Goal: Task Accomplishment & Management: Complete application form

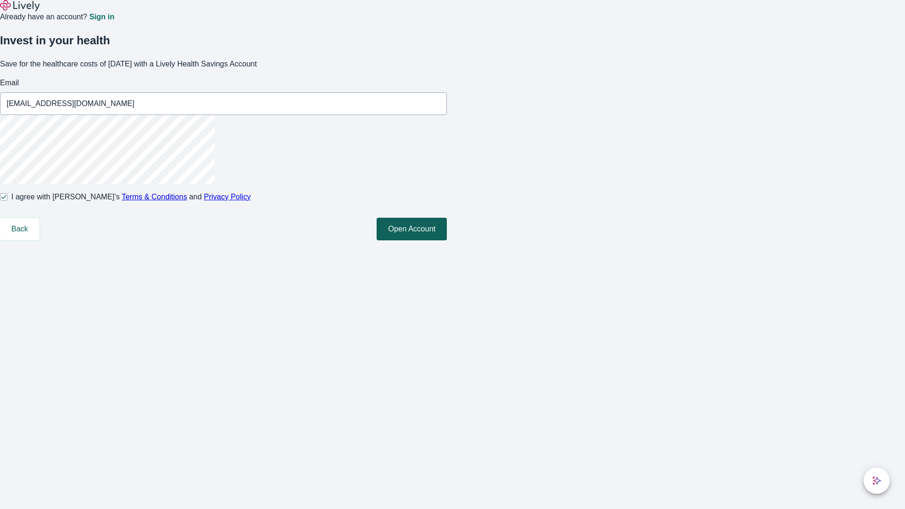
click at [447, 240] on button "Open Account" at bounding box center [412, 229] width 70 height 23
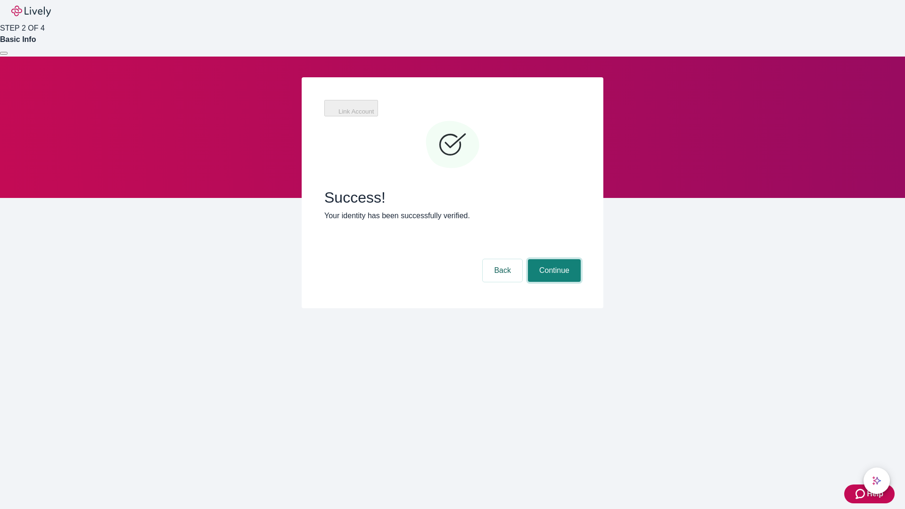
click at [553, 259] on button "Continue" at bounding box center [554, 270] width 53 height 23
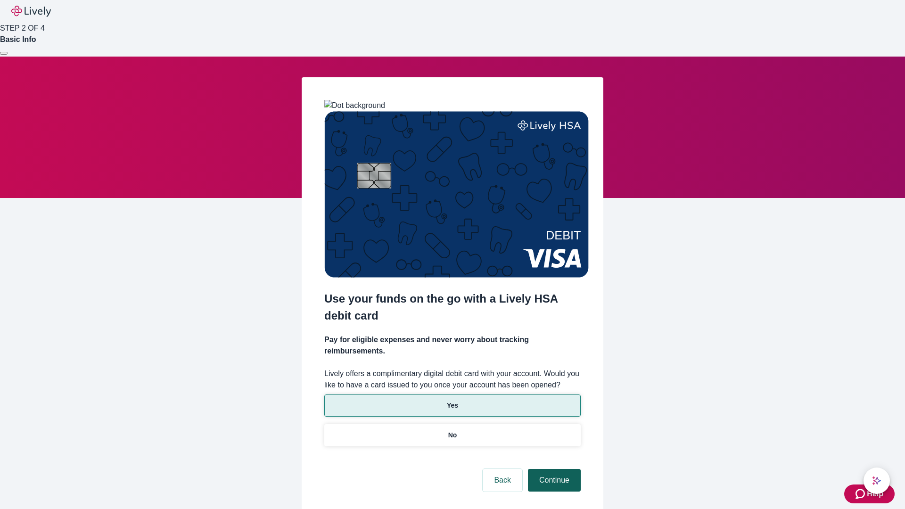
click at [452, 401] on p "Yes" at bounding box center [452, 406] width 11 height 10
click at [553, 469] on button "Continue" at bounding box center [554, 480] width 53 height 23
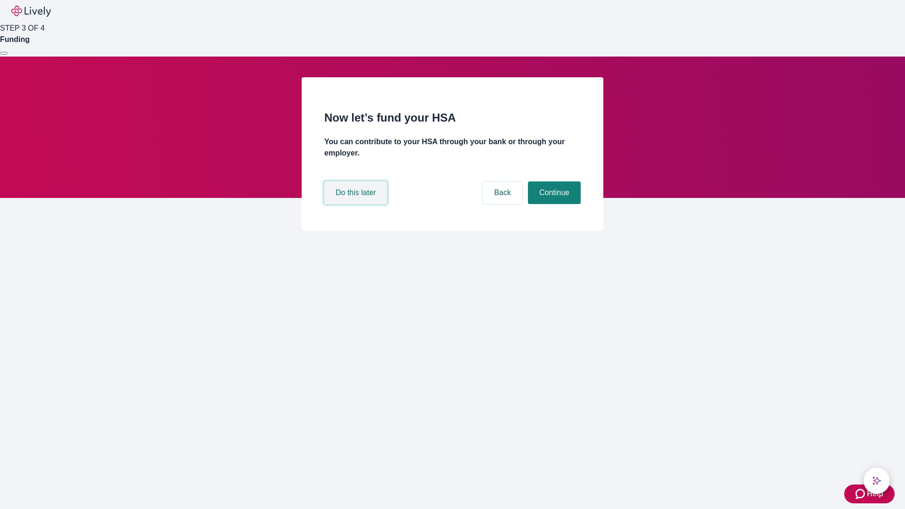
click at [357, 204] on button "Do this later" at bounding box center [355, 192] width 63 height 23
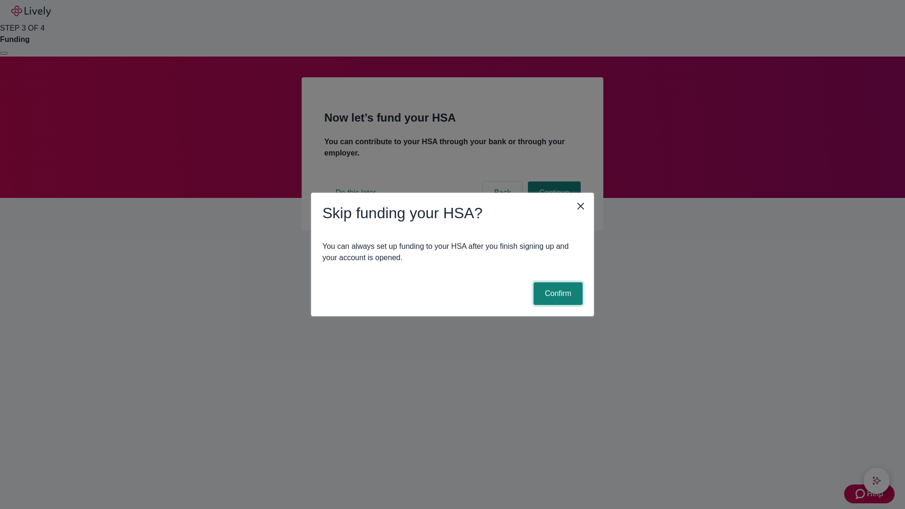
click at [557, 294] on button "Confirm" at bounding box center [558, 293] width 49 height 23
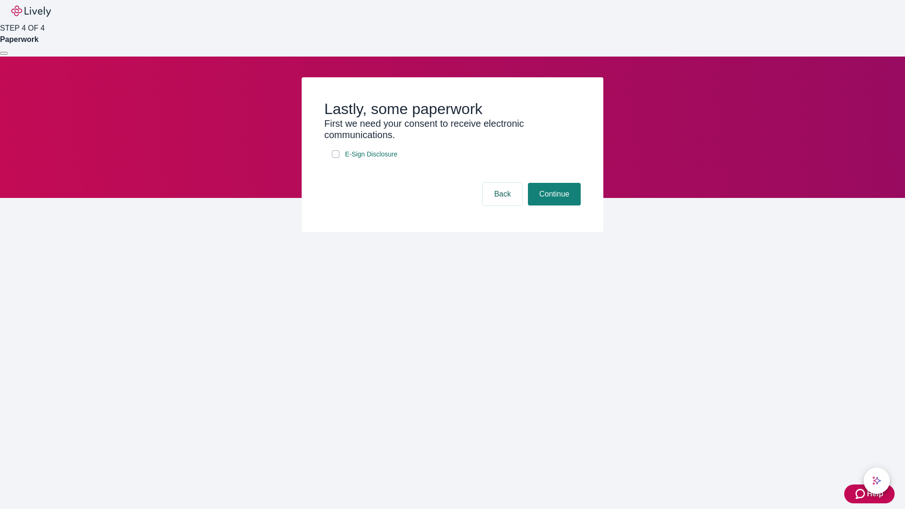
click at [336, 158] on input "E-Sign Disclosure" at bounding box center [336, 154] width 8 height 8
checkbox input "true"
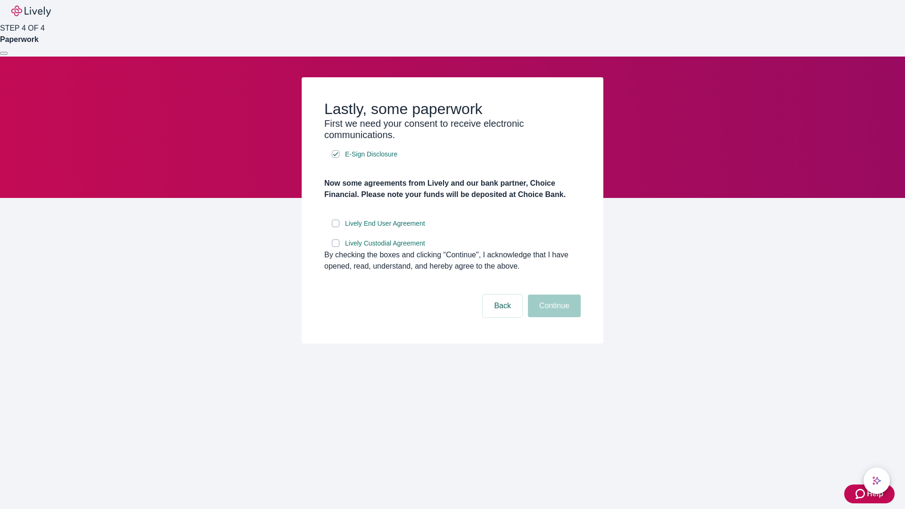
click at [336, 227] on input "Lively End User Agreement" at bounding box center [336, 224] width 8 height 8
checkbox input "true"
click at [336, 247] on input "Lively Custodial Agreement" at bounding box center [336, 243] width 8 height 8
checkbox input "true"
click at [553, 317] on button "Continue" at bounding box center [554, 306] width 53 height 23
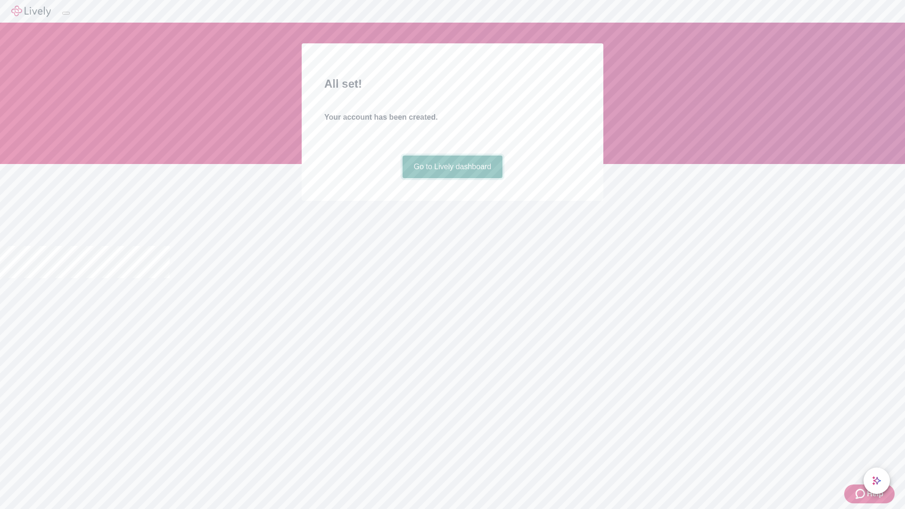
click at [452, 178] on link "Go to Lively dashboard" at bounding box center [453, 167] width 100 height 23
